Goal: Transaction & Acquisition: Register for event/course

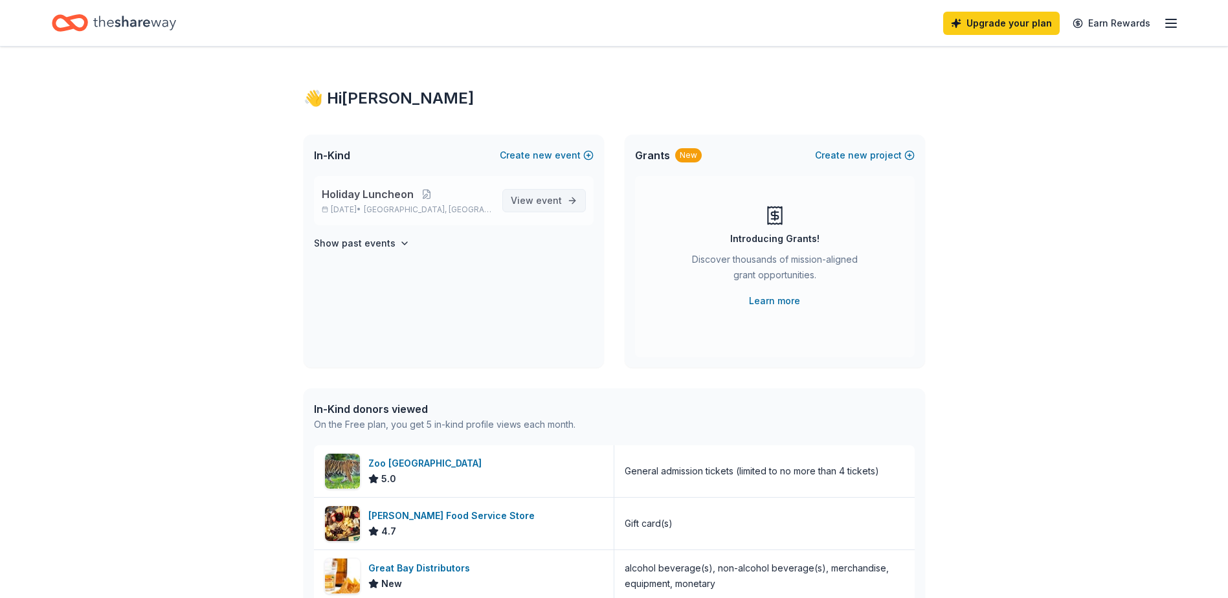
click at [534, 195] on span "View event" at bounding box center [536, 201] width 51 height 16
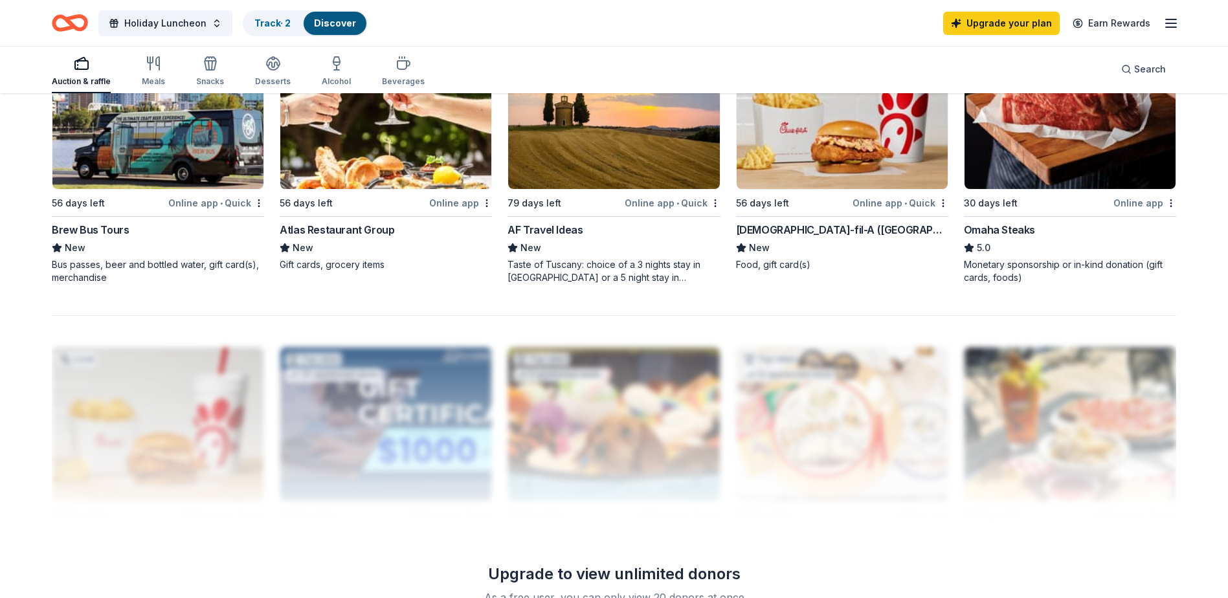
scroll to position [971, 0]
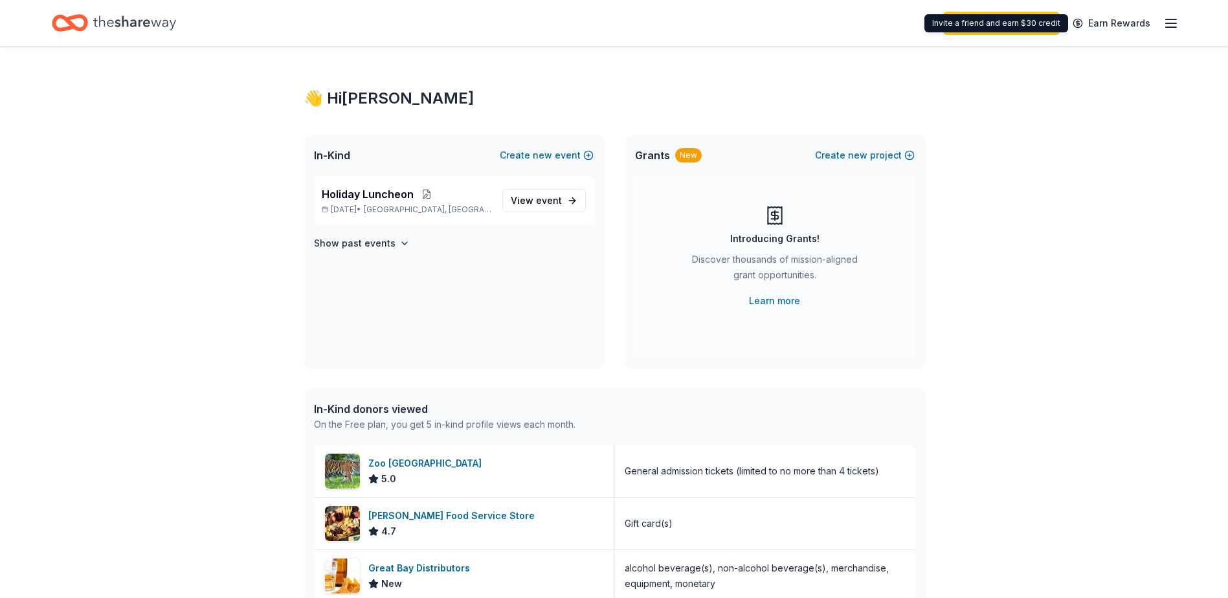
click at [1034, 388] on div "👋 Hi [PERSON_NAME] In-Kind Create new event Holiday Luncheon [DATE] • [GEOGRAPH…" at bounding box center [614, 498] width 1228 height 903
click at [1171, 14] on div "Upgrade your plan Earn Rewards" at bounding box center [1061, 23] width 236 height 30
click at [1171, 20] on icon "button" at bounding box center [1171, 24] width 16 height 16
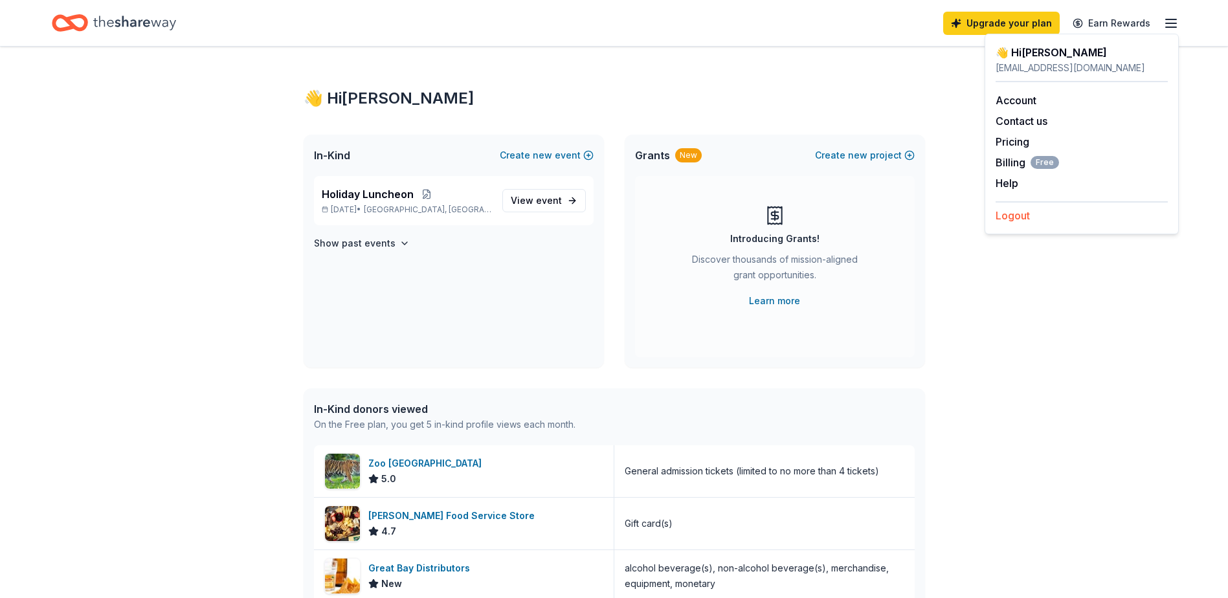
click at [1022, 215] on button "Logout" at bounding box center [1012, 216] width 34 height 16
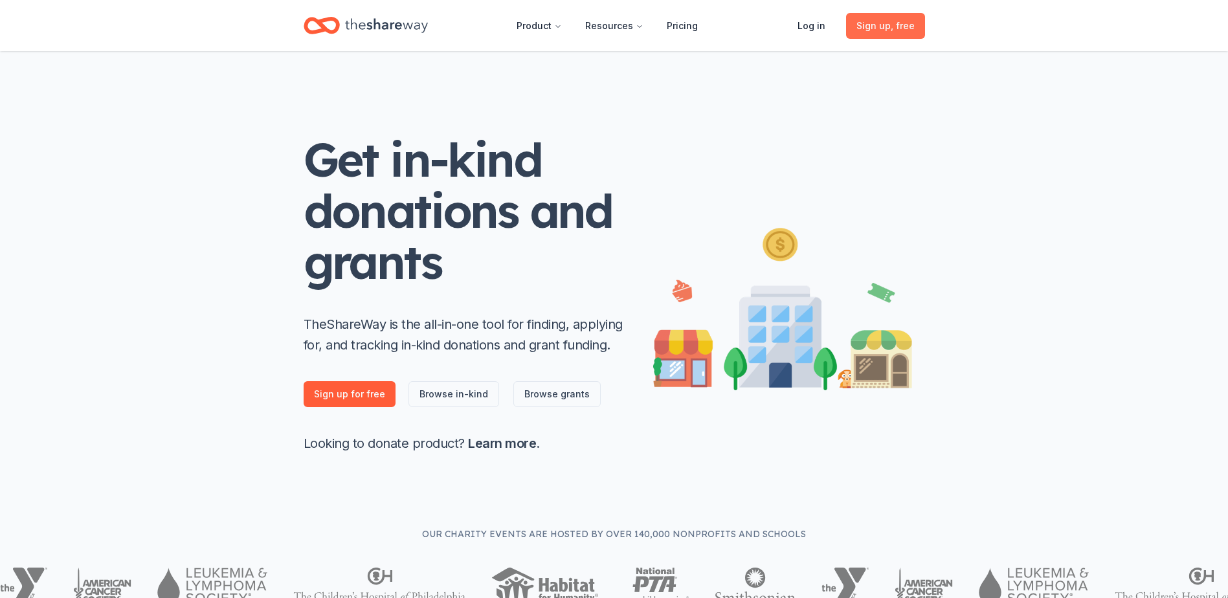
click at [883, 20] on span "Sign up , free" at bounding box center [885, 26] width 58 height 16
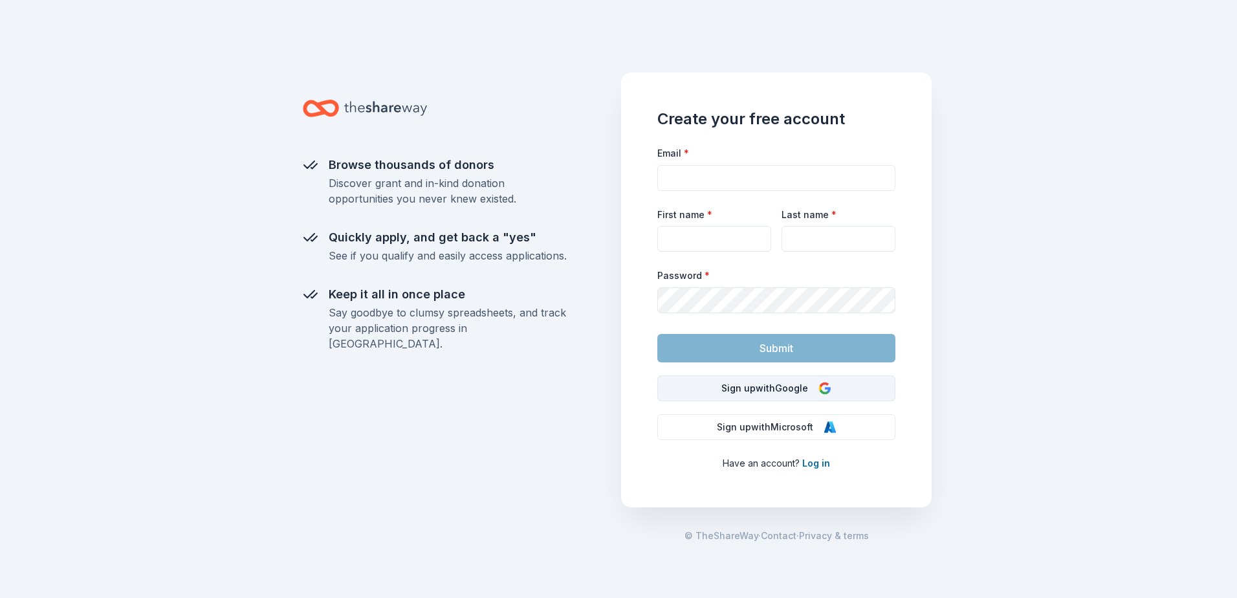
click at [789, 395] on button "Sign up with Google" at bounding box center [776, 388] width 238 height 26
